Goal: Task Accomplishment & Management: Manage account settings

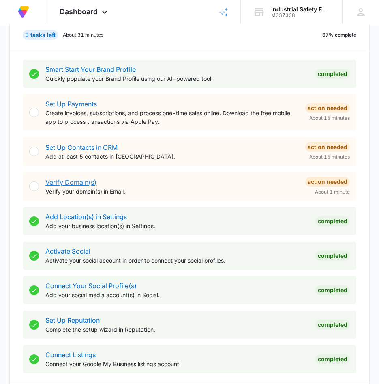
click at [69, 183] on link "Verify Domain(s)" at bounding box center [70, 182] width 51 height 8
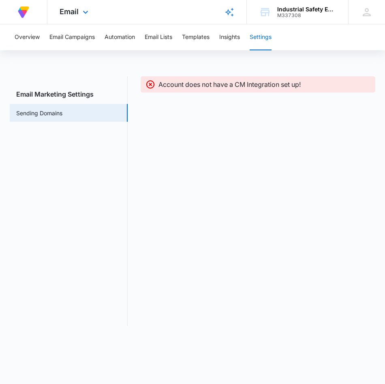
click at [16, 9] on div "At Volusion, we work hard to [PERSON_NAME] a great work environment where every…" at bounding box center [23, 12] width 23 height 24
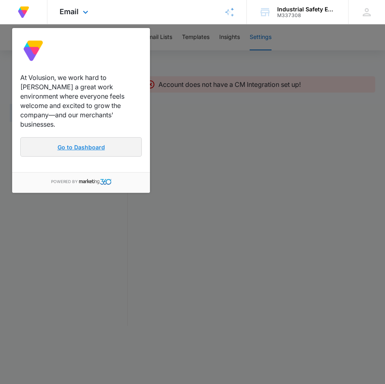
click at [72, 137] on link "Go to Dashboard" at bounding box center [81, 146] width 122 height 19
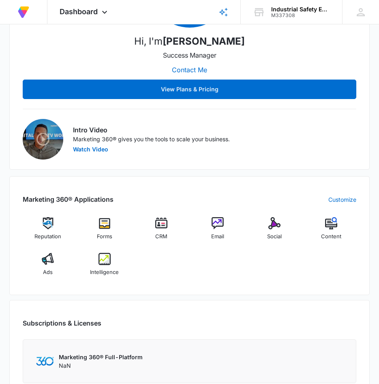
scroll to position [406, 0]
